Goal: Use online tool/utility: Use online tool/utility

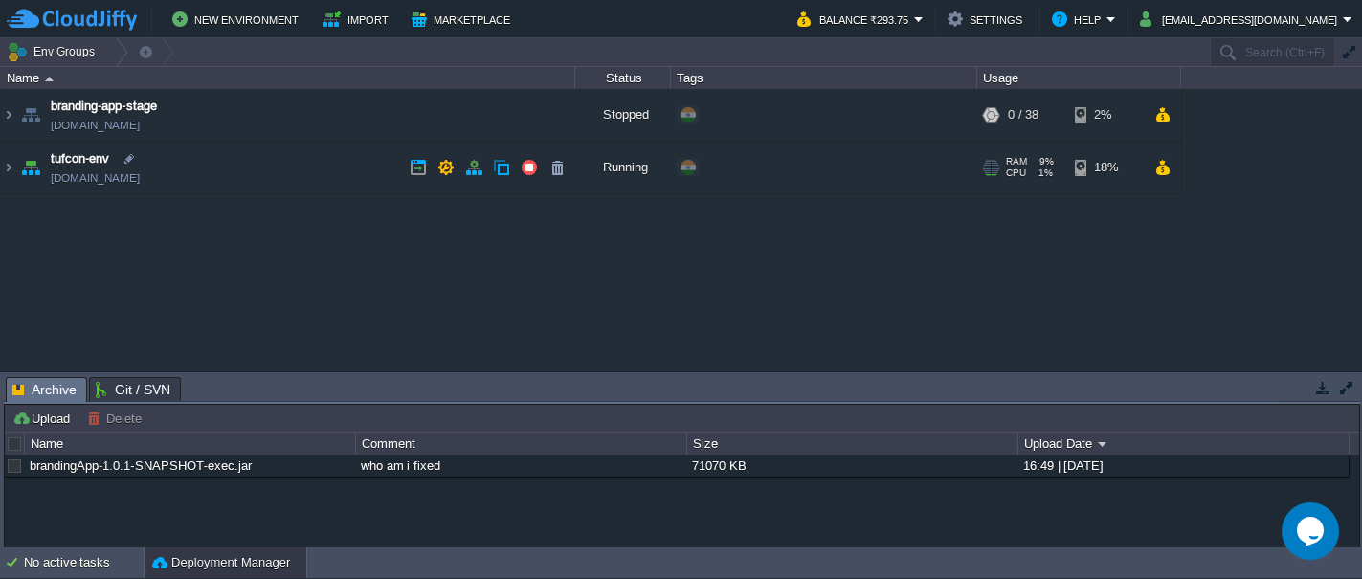
click at [25, 167] on img at bounding box center [30, 168] width 27 height 52
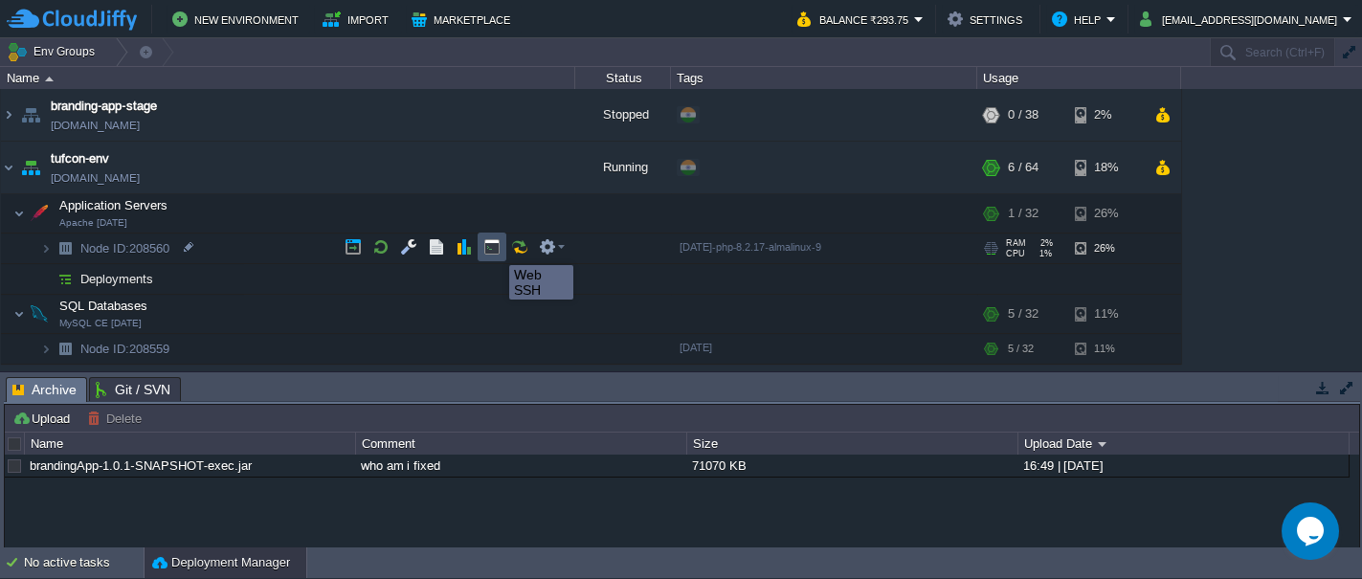
click at [495, 248] on button "button" at bounding box center [491, 246] width 17 height 17
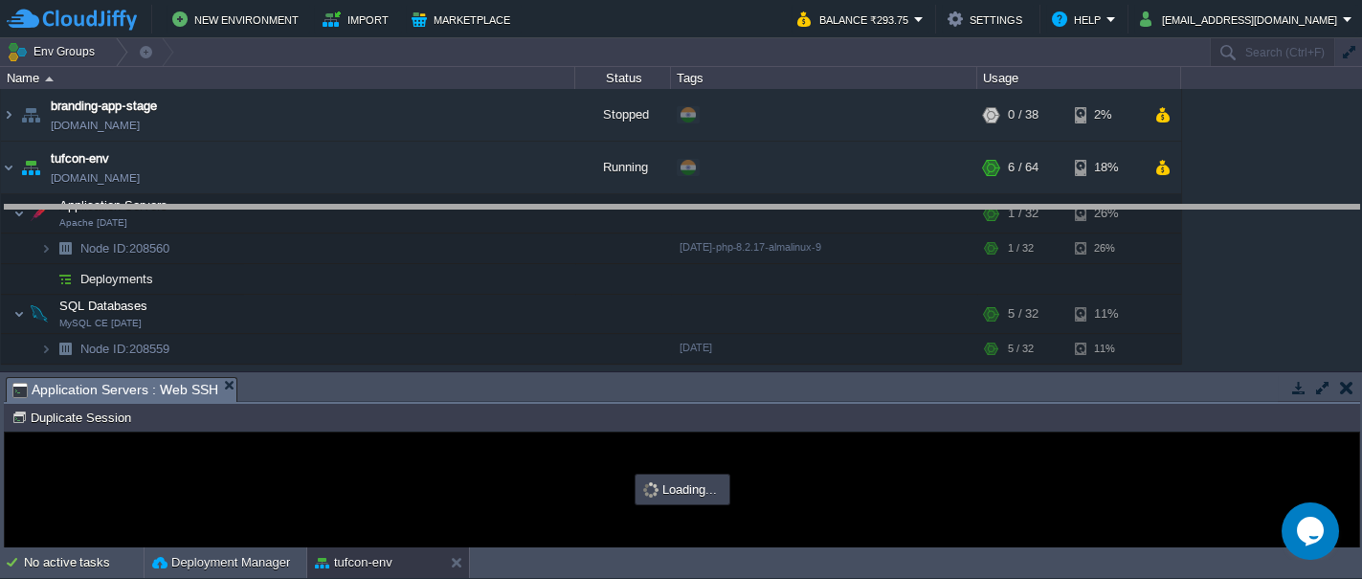
drag, startPoint x: 420, startPoint y: 387, endPoint x: 402, endPoint y: 215, distance: 172.3
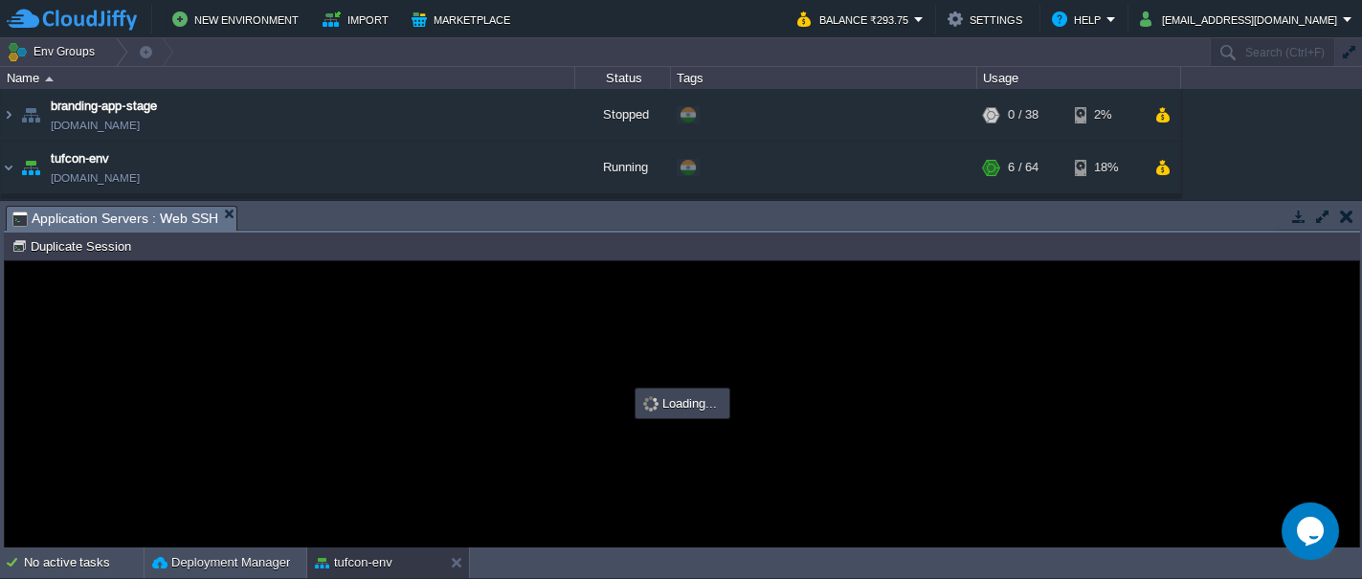
type input "#000000"
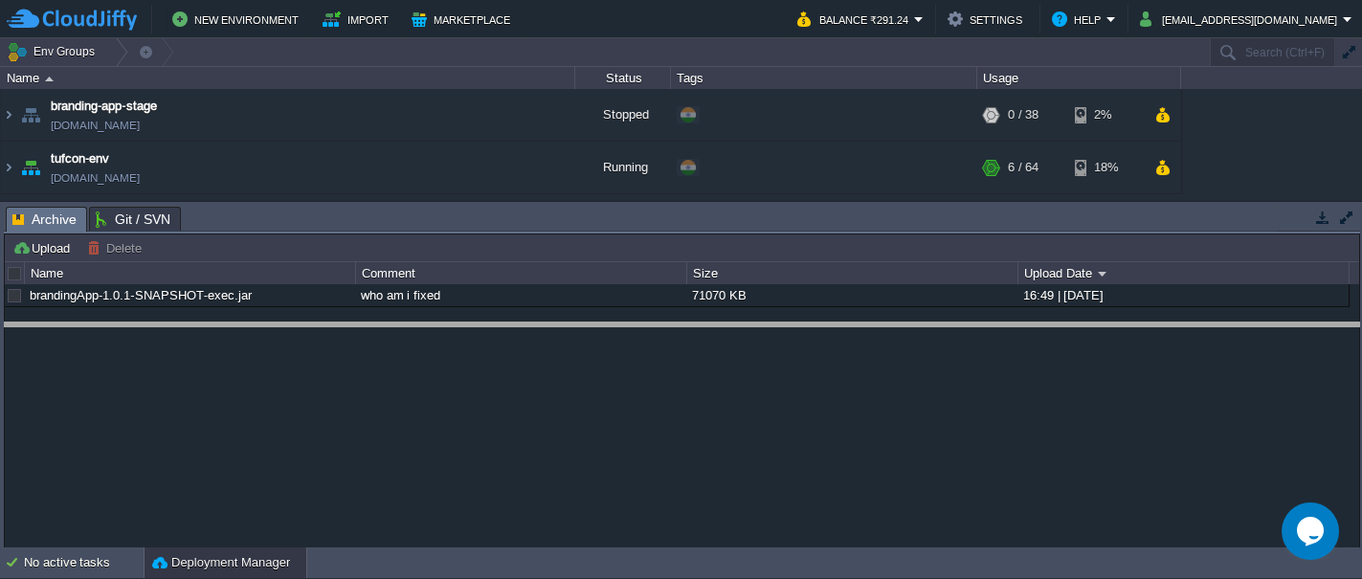
drag, startPoint x: 563, startPoint y: 211, endPoint x: 558, endPoint y: 326, distance: 115.9
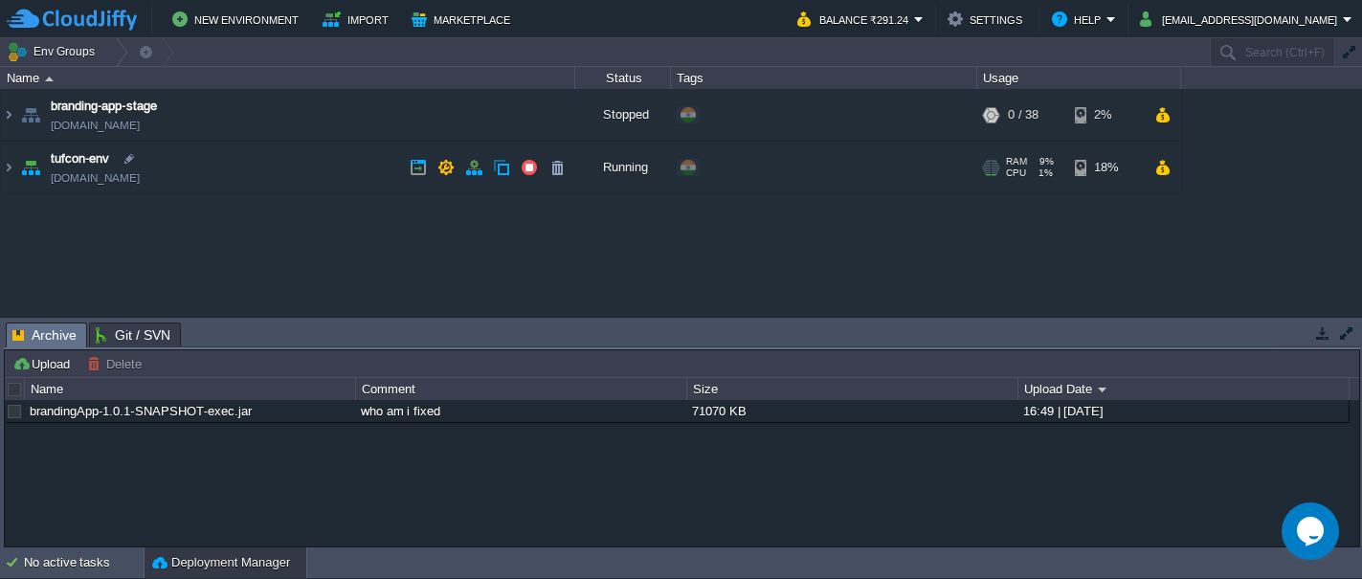
click at [30, 173] on img at bounding box center [30, 168] width 27 height 52
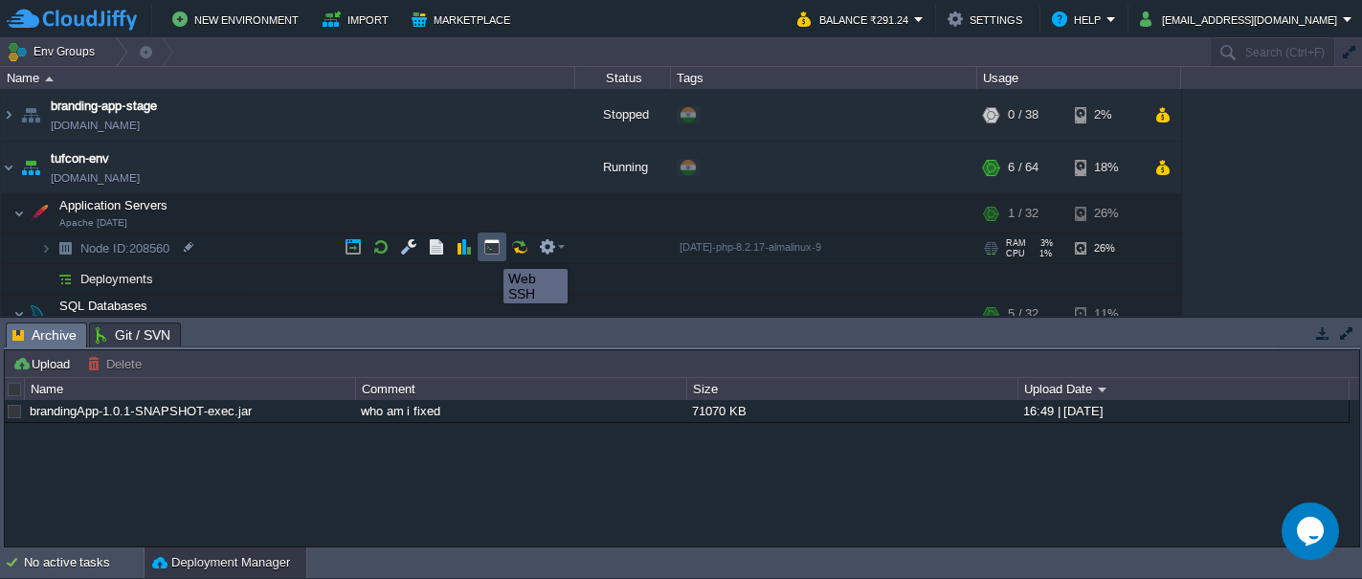
click at [489, 252] on button "button" at bounding box center [491, 246] width 17 height 17
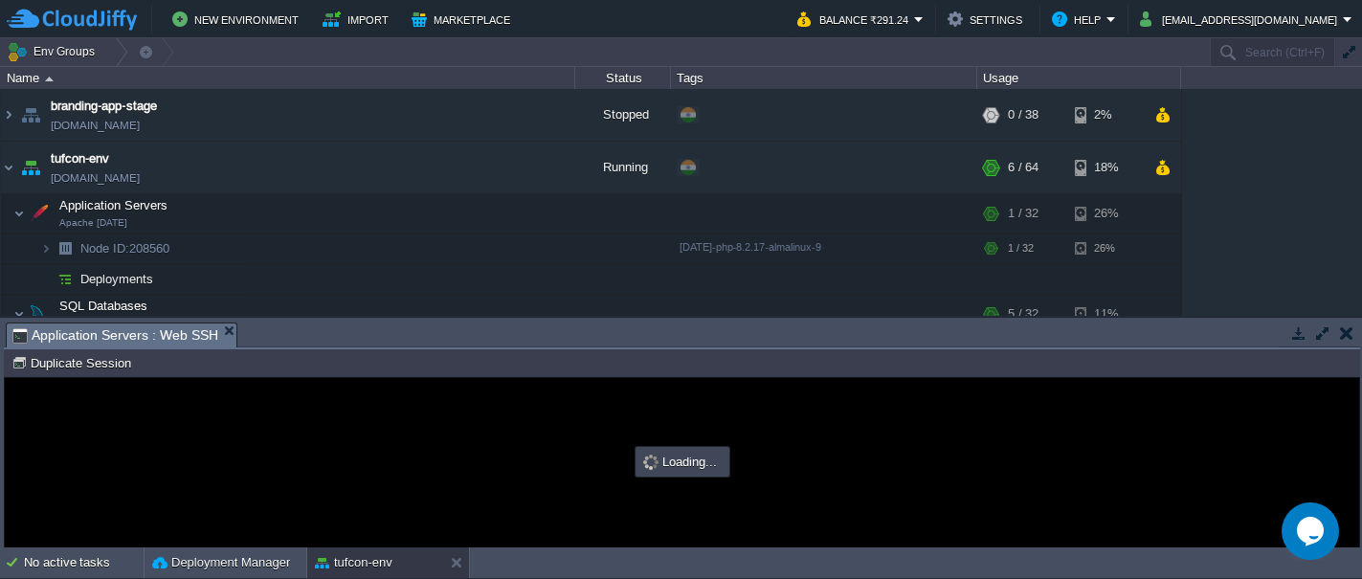
type input "#000000"
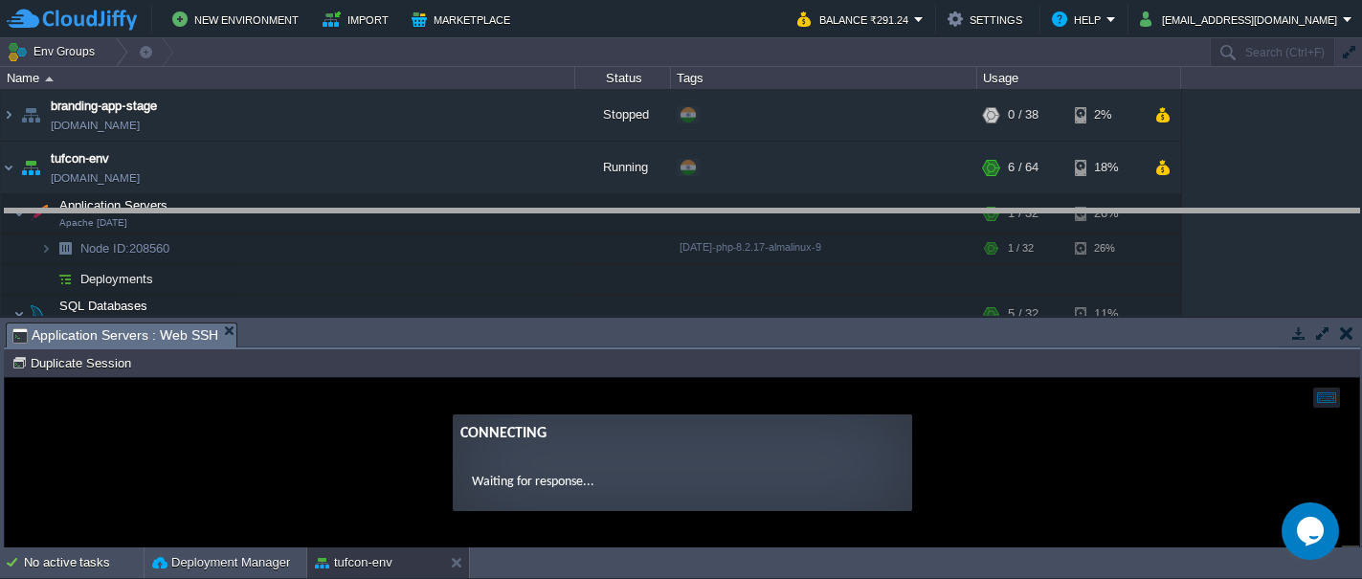
drag, startPoint x: 470, startPoint y: 329, endPoint x: 442, endPoint y: 216, distance: 116.3
